Goal: Task Accomplishment & Management: Manage account settings

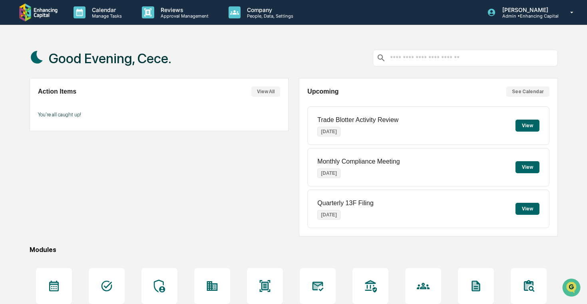
click at [100, 26] on div "Calendar Manage Tasks Reviews Approval Management Company People, Data, Setting…" at bounding box center [293, 193] width 587 height 387
click at [109, 22] on div "Calendar Manage Tasks" at bounding box center [101, 12] width 68 height 25
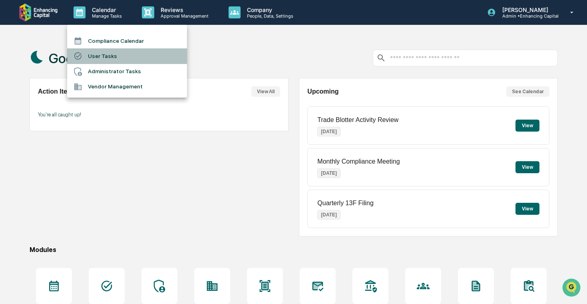
click at [126, 56] on li "User Tasks" at bounding box center [127, 55] width 120 height 15
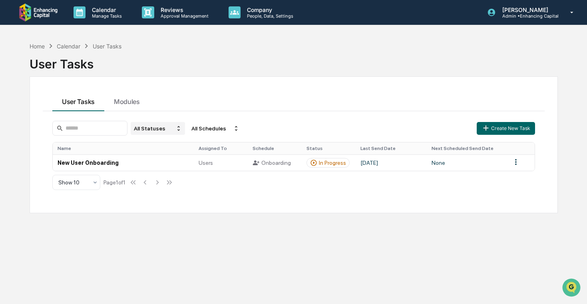
scroll to position [17, 0]
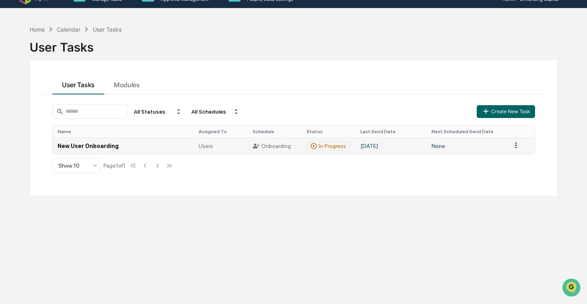
click at [163, 149] on td "New User Onboarding" at bounding box center [123, 146] width 141 height 16
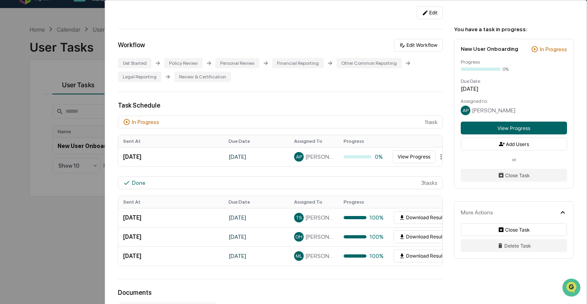
scroll to position [140, 0]
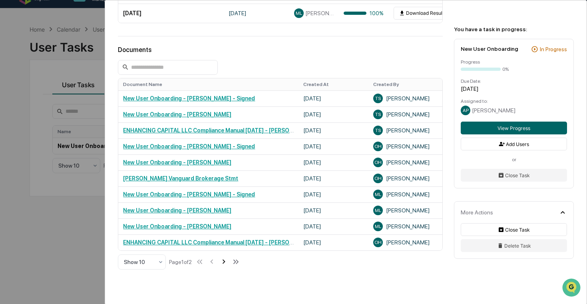
click at [228, 263] on icon at bounding box center [224, 261] width 9 height 9
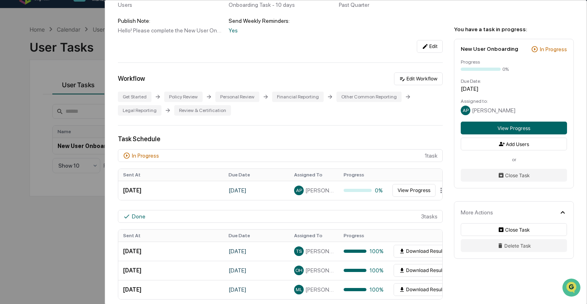
scroll to position [103, 0]
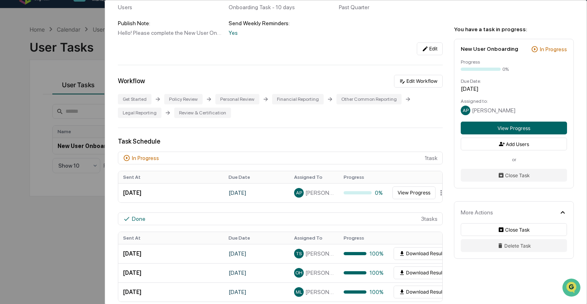
click at [44, 164] on div "User Tasks New User Onboarding New User Onboarding Active Welcome to Greenboard…" at bounding box center [293, 152] width 587 height 304
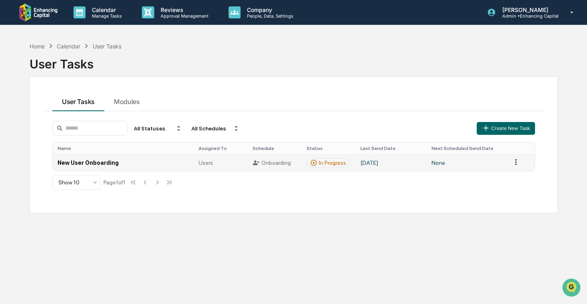
click at [148, 159] on td "New User Onboarding" at bounding box center [123, 162] width 141 height 16
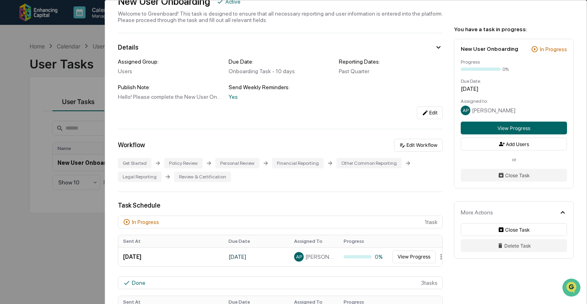
scroll to position [40, 0]
click at [46, 176] on div "User Tasks New User Onboarding New User Onboarding Active Welcome to Greenboard…" at bounding box center [293, 152] width 587 height 304
